Goal: Task Accomplishment & Management: Use online tool/utility

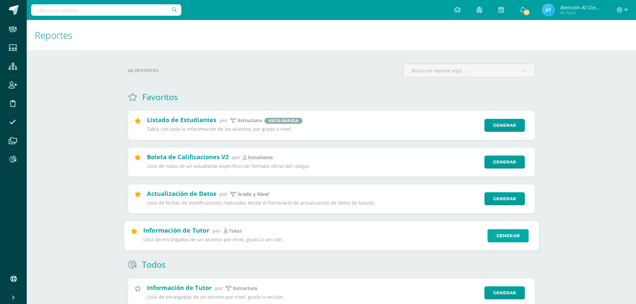
click at [512, 235] on link "Generar" at bounding box center [508, 235] width 41 height 13
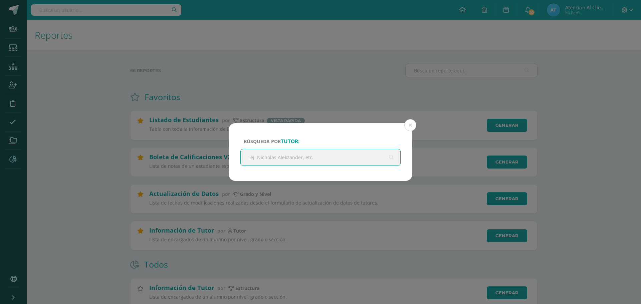
click at [267, 160] on input "text" at bounding box center [321, 157] width 160 height 16
type input "FRANCISCO"
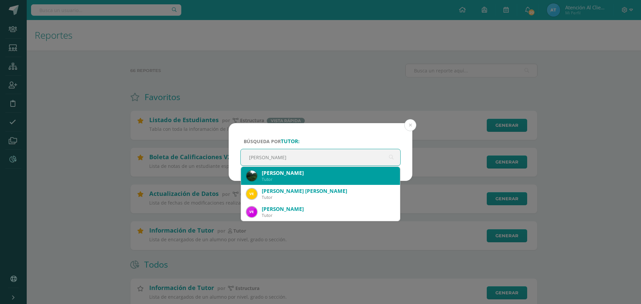
click at [322, 175] on div "Francisco Adolfo López Tobar" at bounding box center [328, 173] width 133 height 7
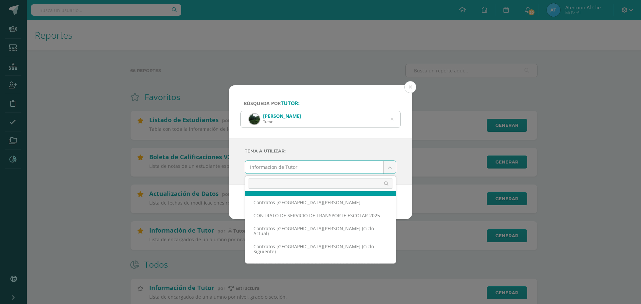
scroll to position [33, 0]
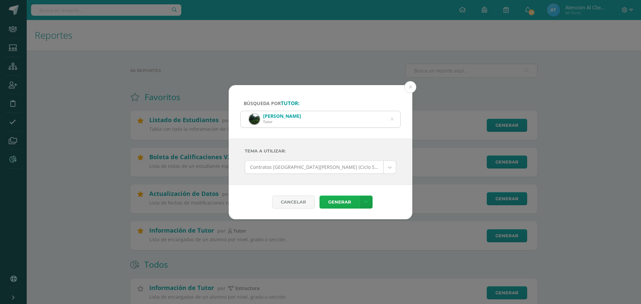
click at [334, 202] on link "Generar" at bounding box center [340, 202] width 40 height 13
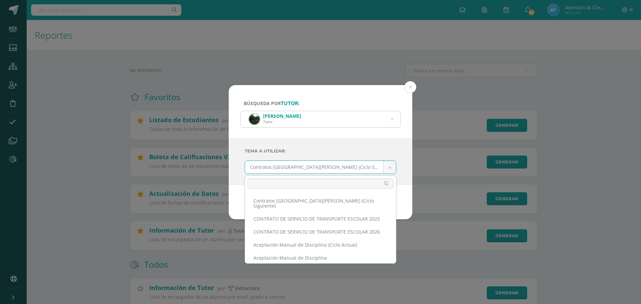
scroll to position [75, 0]
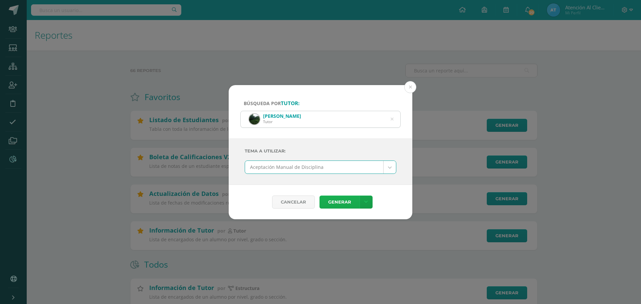
click at [339, 203] on link "Generar" at bounding box center [340, 202] width 40 height 13
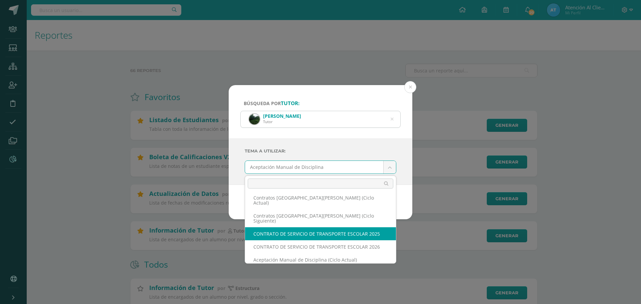
scroll to position [88, 0]
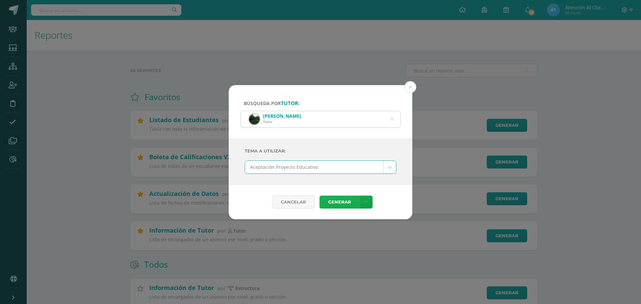
click at [343, 208] on link "Generar" at bounding box center [340, 202] width 40 height 13
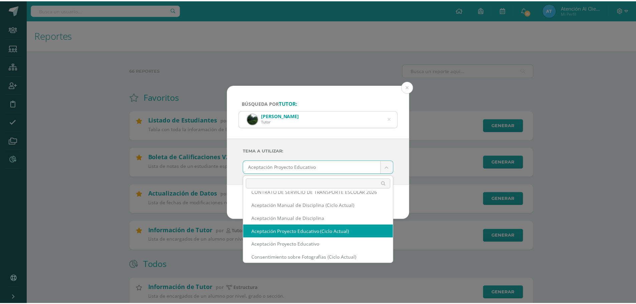
scroll to position [114, 0]
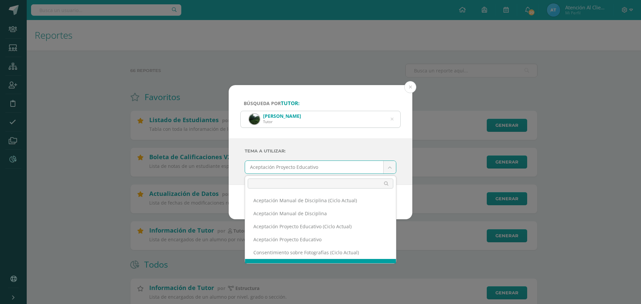
select select "112"
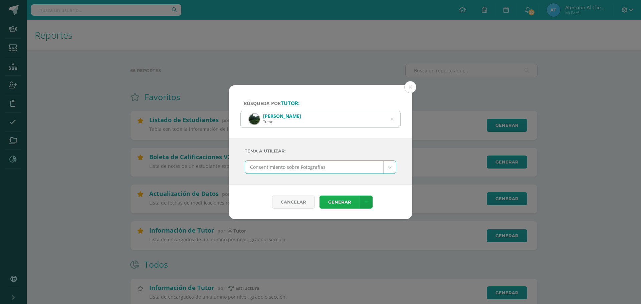
click at [331, 204] on link "Generar" at bounding box center [340, 202] width 40 height 13
click at [409, 92] on button at bounding box center [410, 87] width 12 height 12
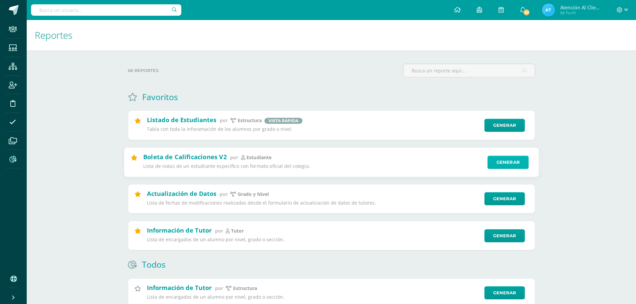
click at [498, 163] on link "Generar" at bounding box center [508, 162] width 41 height 13
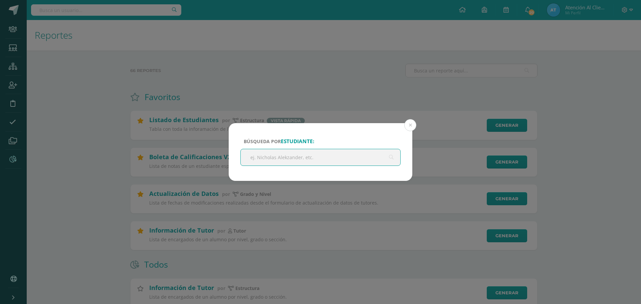
click at [304, 155] on input "text" at bounding box center [321, 157] width 160 height 16
type input "LOPEZ MOYA"
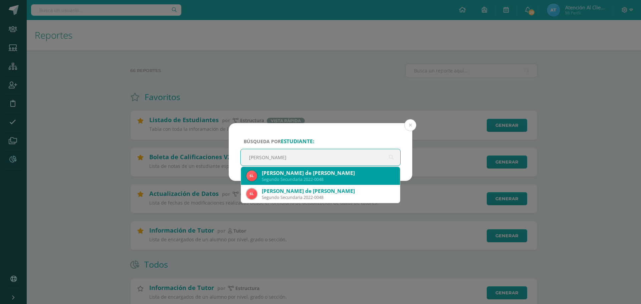
click at [304, 176] on div "Sofia de Fatima López Moya" at bounding box center [328, 173] width 133 height 7
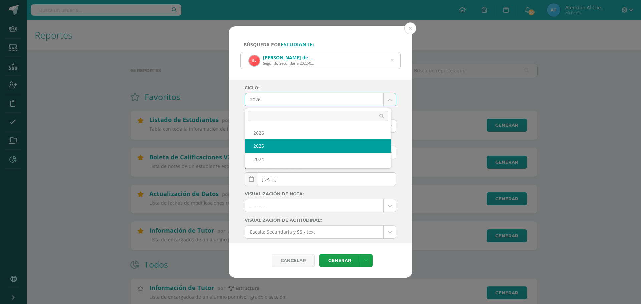
select select "2"
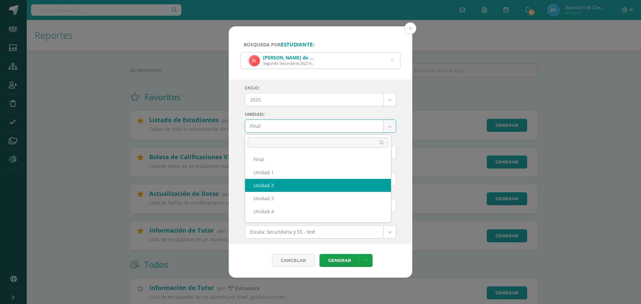
select select "Unidad 2"
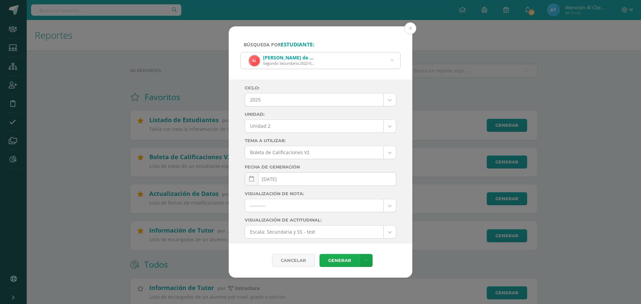
click at [336, 262] on link "Generar" at bounding box center [340, 260] width 40 height 13
click at [409, 31] on button at bounding box center [410, 28] width 12 height 12
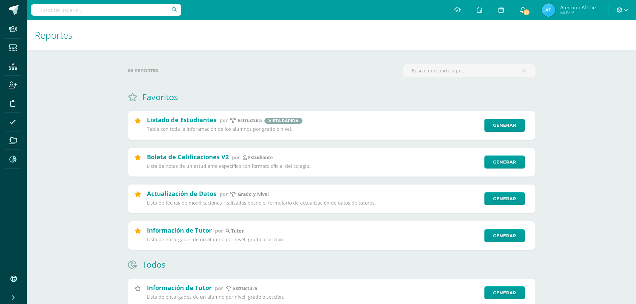
click at [525, 13] on span "20" at bounding box center [526, 12] width 7 height 7
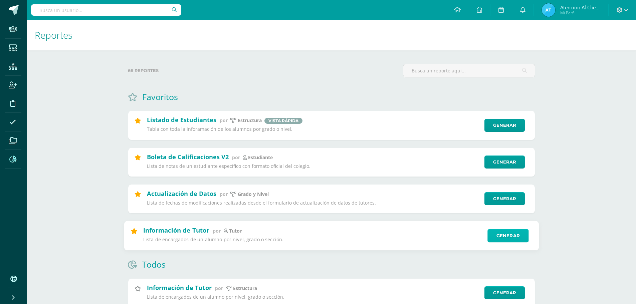
click at [517, 239] on link "Generar" at bounding box center [508, 235] width 41 height 13
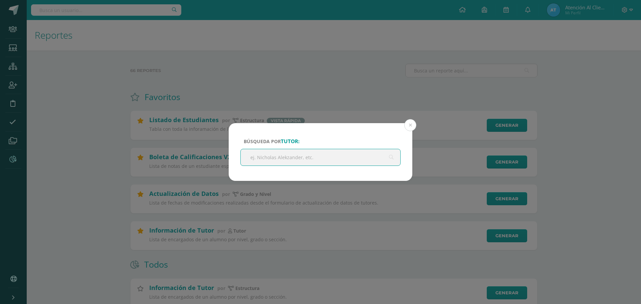
click at [281, 159] on input "text" at bounding box center [321, 157] width 160 height 16
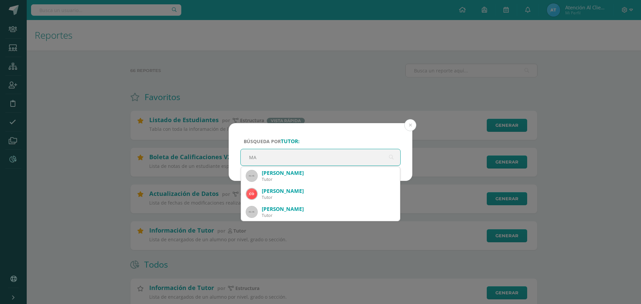
type input "M"
type input "T"
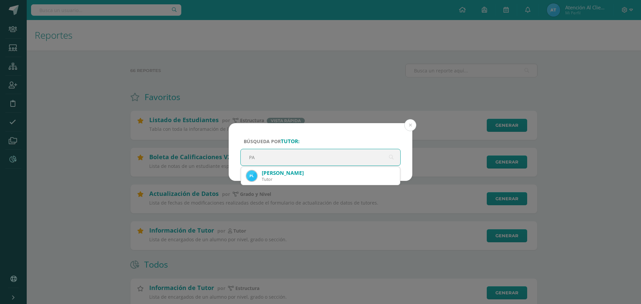
type input "P"
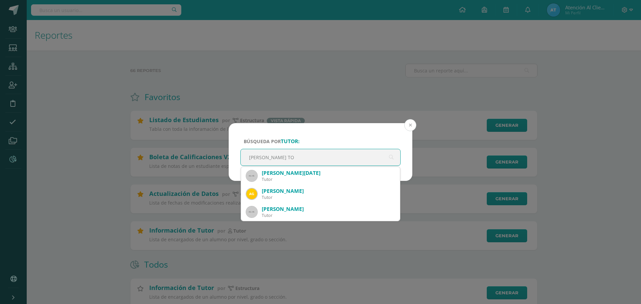
type input "AGREDA TO"
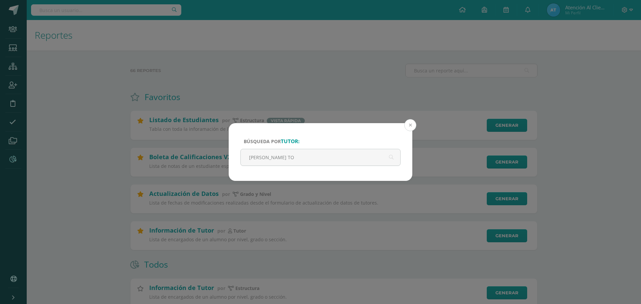
click at [414, 120] on button at bounding box center [410, 125] width 12 height 12
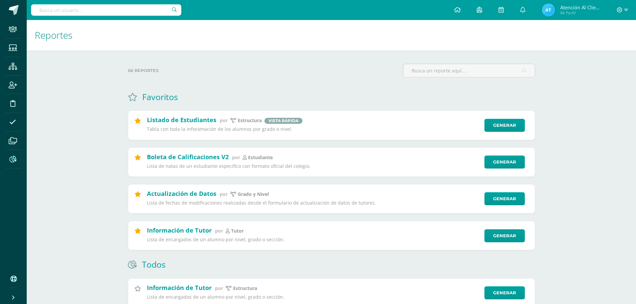
click at [97, 7] on input "text" at bounding box center [106, 9] width 150 height 11
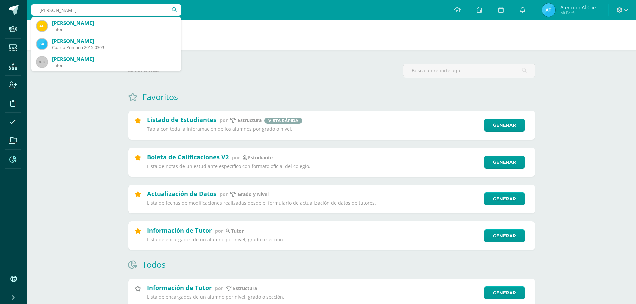
type input "SEBASTIAN AGRE"
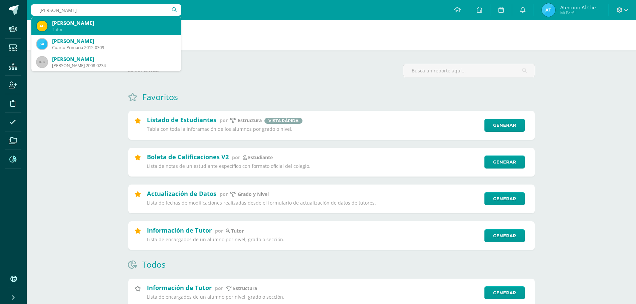
click at [89, 26] on div "[PERSON_NAME]" at bounding box center [114, 23] width 124 height 7
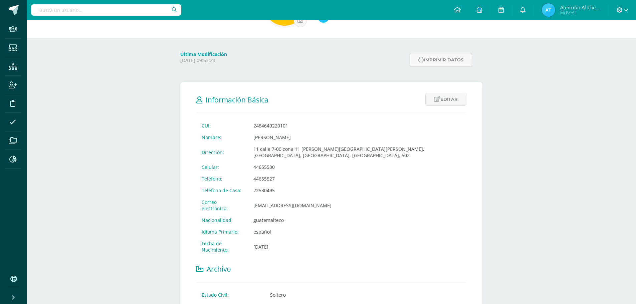
scroll to position [67, 0]
drag, startPoint x: 261, startPoint y: 136, endPoint x: 334, endPoint y: 136, distance: 73.8
click at [334, 136] on td "[PERSON_NAME]" at bounding box center [357, 137] width 218 height 12
copy td "[PERSON_NAME]"
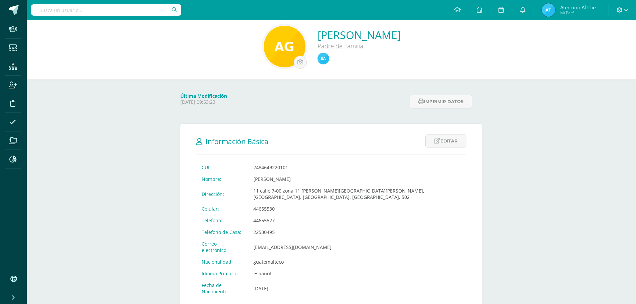
scroll to position [0, 0]
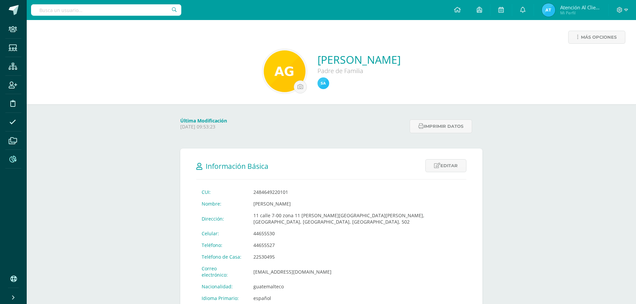
click at [8, 160] on span at bounding box center [12, 159] width 15 height 15
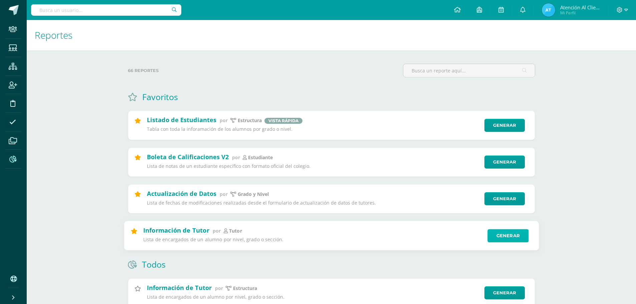
click at [513, 235] on link "Generar" at bounding box center [508, 235] width 41 height 13
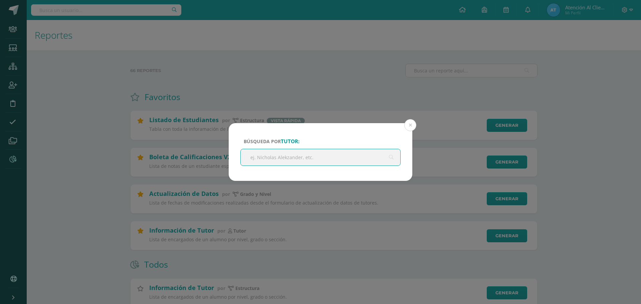
type input "[PERSON_NAME]"
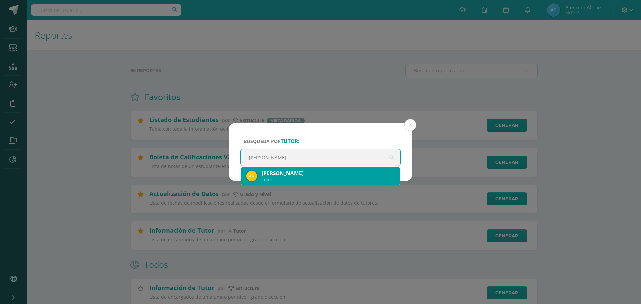
click at [285, 175] on div "[PERSON_NAME]" at bounding box center [328, 173] width 133 height 7
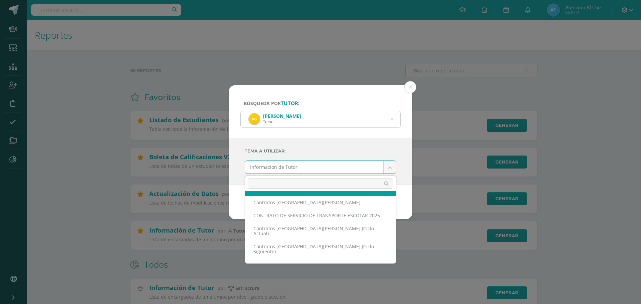
scroll to position [33, 0]
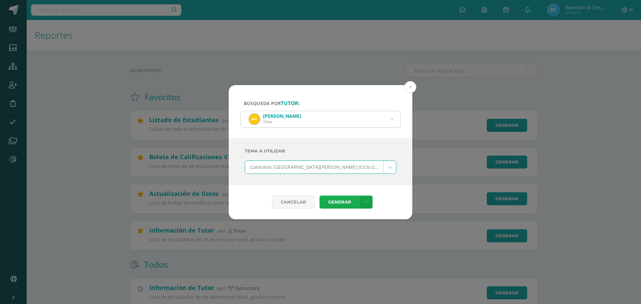
click at [330, 202] on link "Generar" at bounding box center [340, 202] width 40 height 13
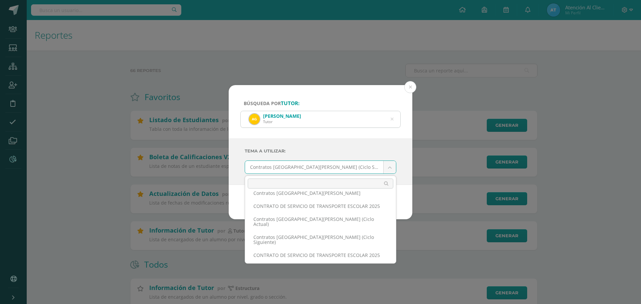
scroll to position [67, 0]
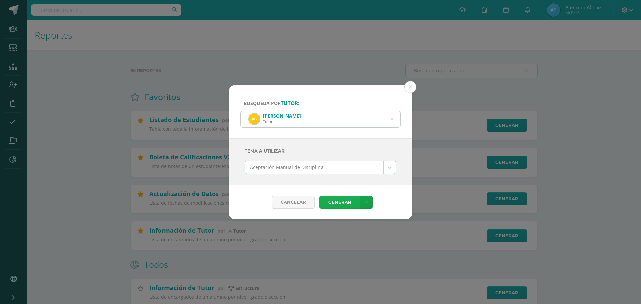
click at [338, 202] on link "Generar" at bounding box center [340, 202] width 40 height 13
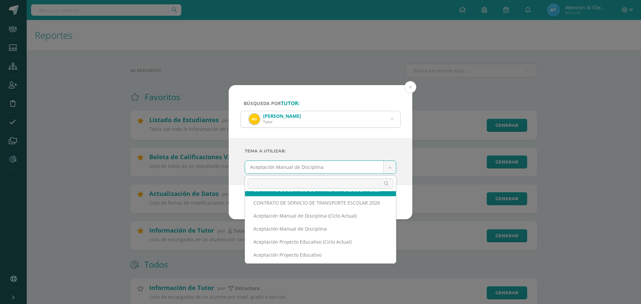
scroll to position [116, 0]
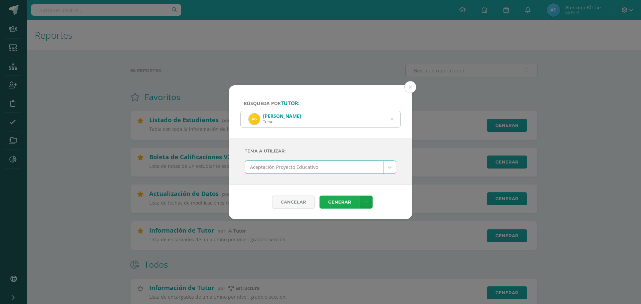
click at [343, 205] on link "Generar" at bounding box center [340, 202] width 40 height 13
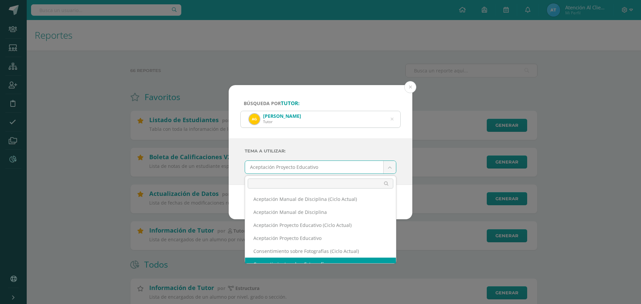
select select "112"
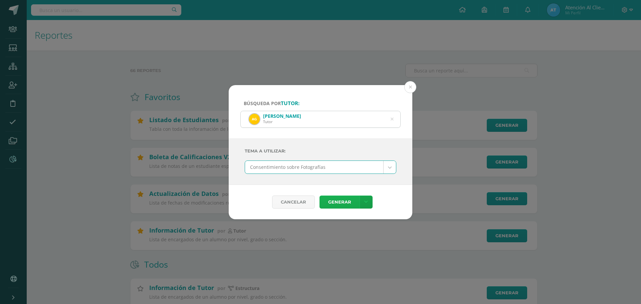
click at [334, 204] on link "Generar" at bounding box center [340, 202] width 40 height 13
click at [411, 86] on button at bounding box center [410, 87] width 12 height 12
